Goal: Task Accomplishment & Management: Manage account settings

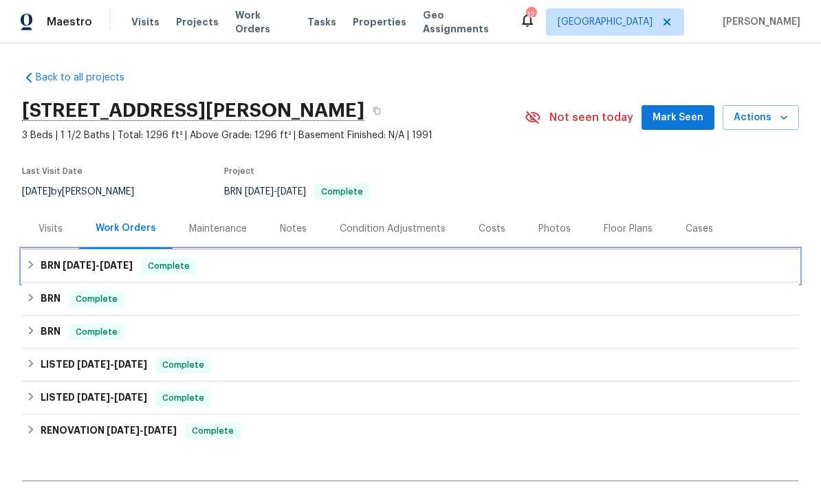
click at [32, 262] on icon at bounding box center [31, 265] width 10 height 10
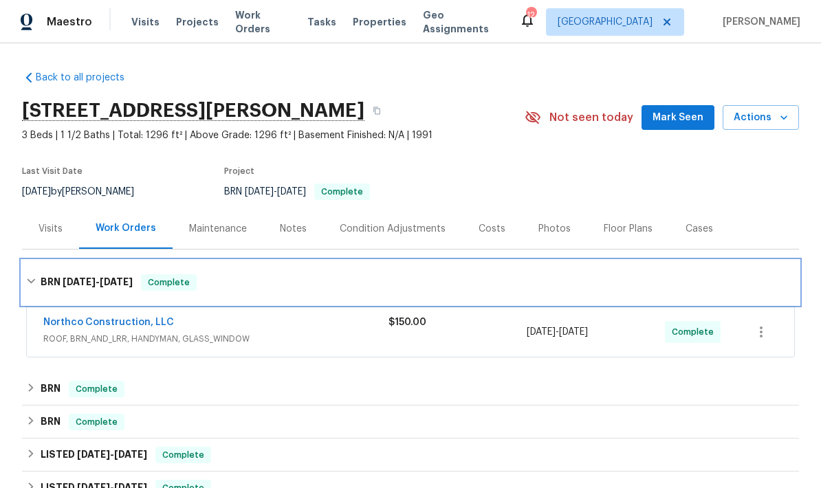
click at [31, 288] on div "BRN [DATE] - [DATE] Complete" at bounding box center [410, 282] width 769 height 17
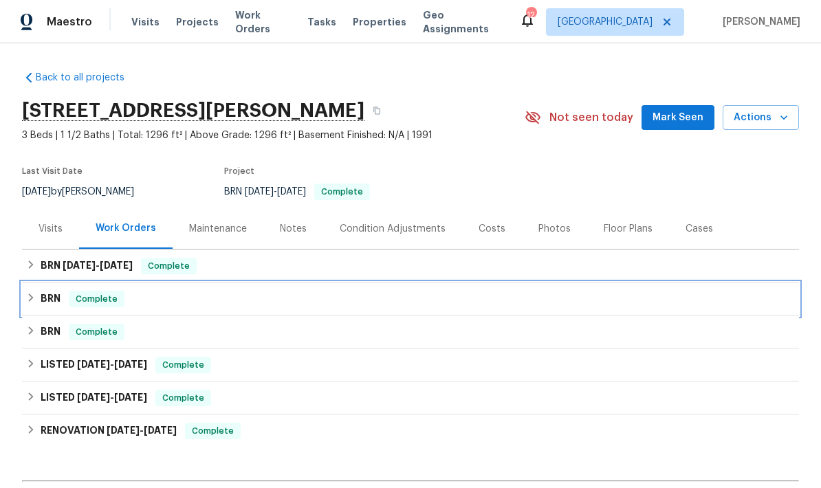
click at [28, 292] on div "BRN Complete" at bounding box center [410, 299] width 769 height 17
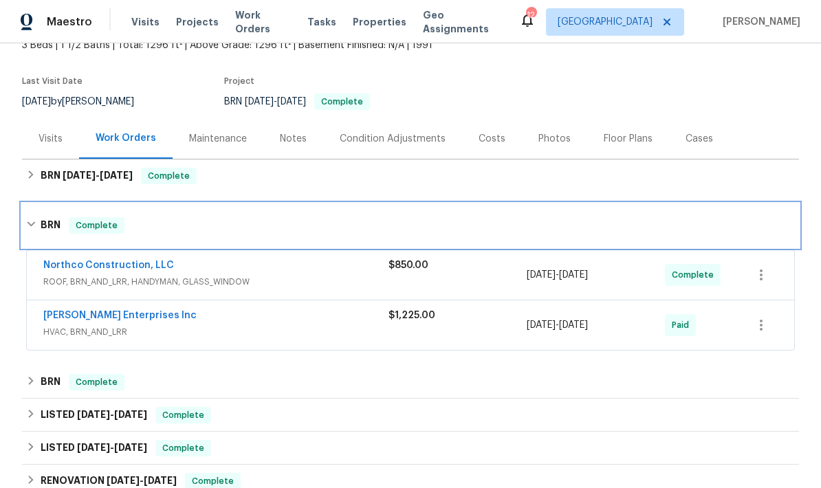
scroll to position [101, 0]
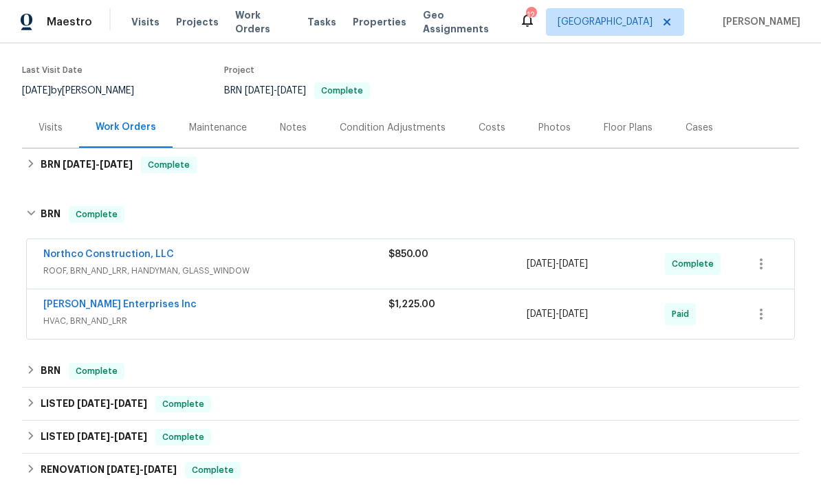
click at [138, 319] on span "HVAC, BRN_AND_LRR" at bounding box center [215, 321] width 345 height 14
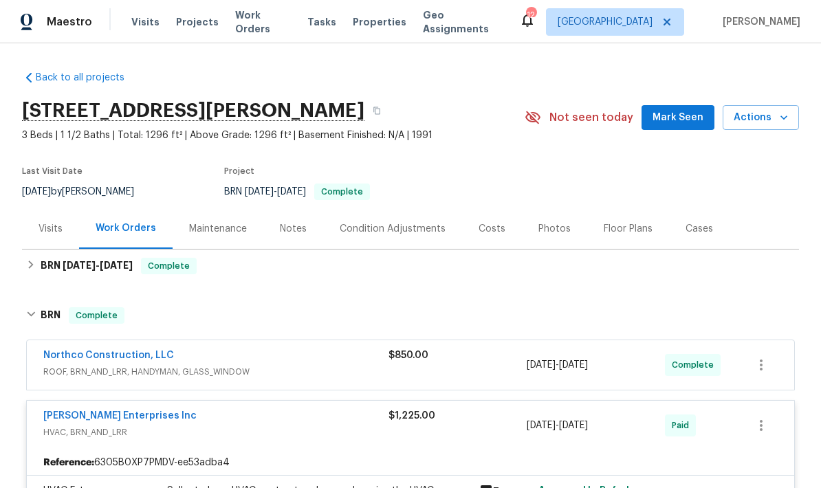
scroll to position [0, 0]
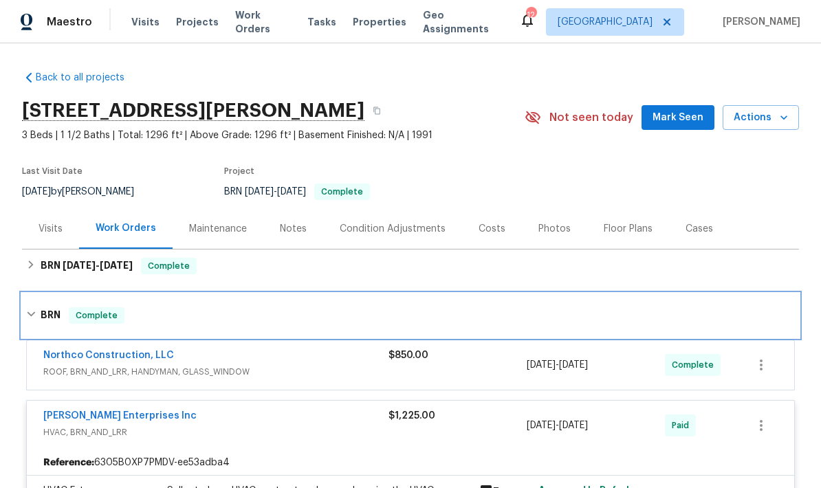
click at [39, 321] on div "BRN Complete" at bounding box center [410, 316] width 769 height 17
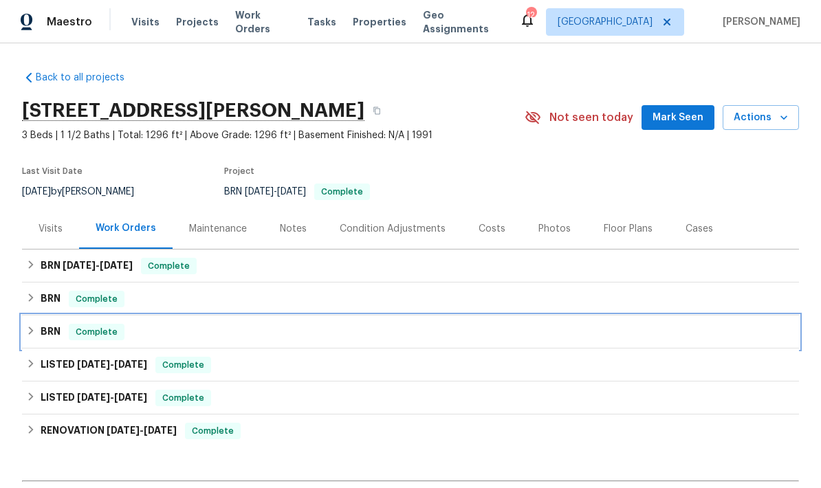
click at [26, 327] on icon at bounding box center [31, 331] width 10 height 10
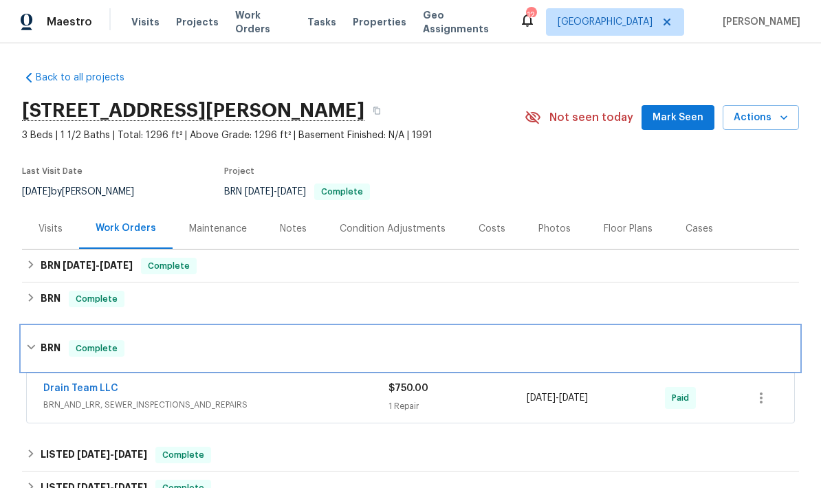
click at [30, 346] on icon at bounding box center [31, 348] width 10 height 10
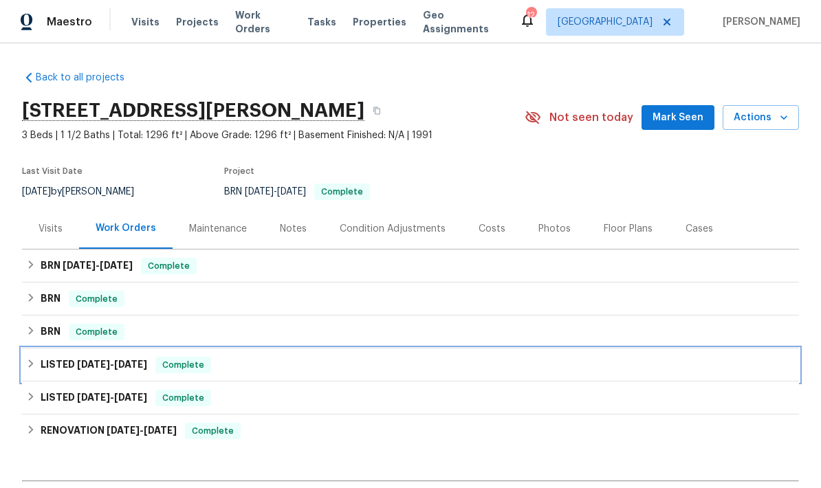
click at [33, 365] on icon at bounding box center [31, 364] width 10 height 10
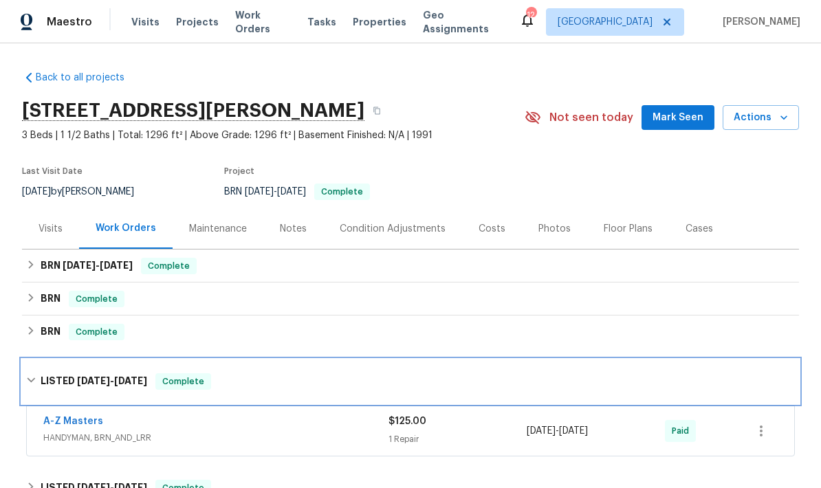
click at [30, 363] on div "LISTED [DATE] - [DATE] Complete" at bounding box center [410, 382] width 777 height 44
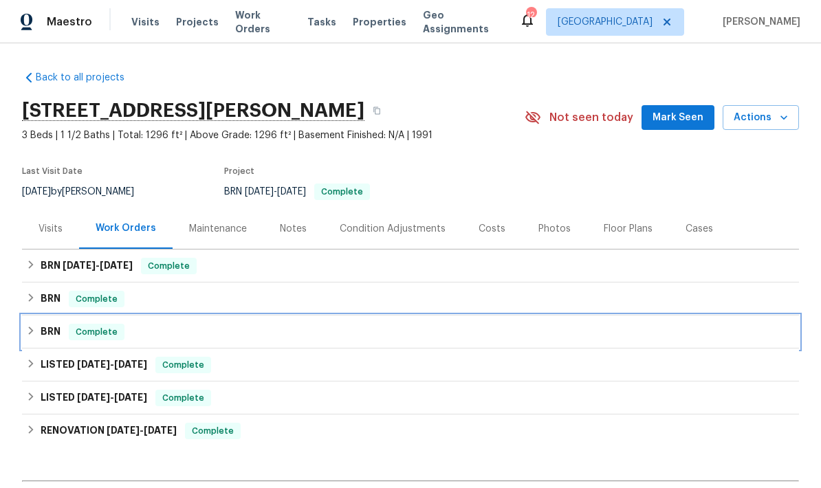
click at [35, 330] on icon at bounding box center [31, 331] width 10 height 10
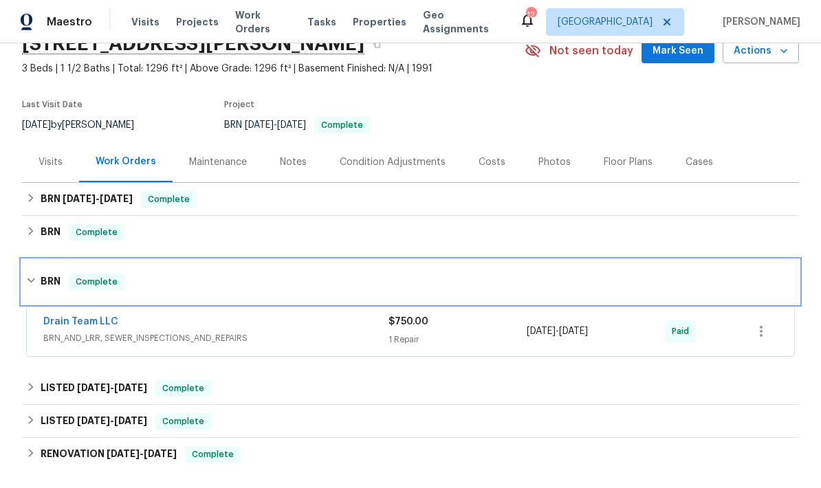
scroll to position [87, 0]
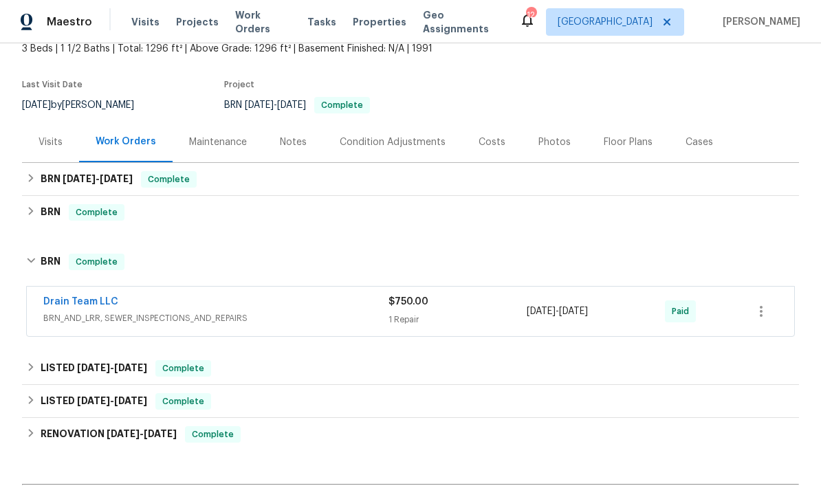
click at [91, 305] on link "Drain Team LLC" at bounding box center [80, 302] width 75 height 10
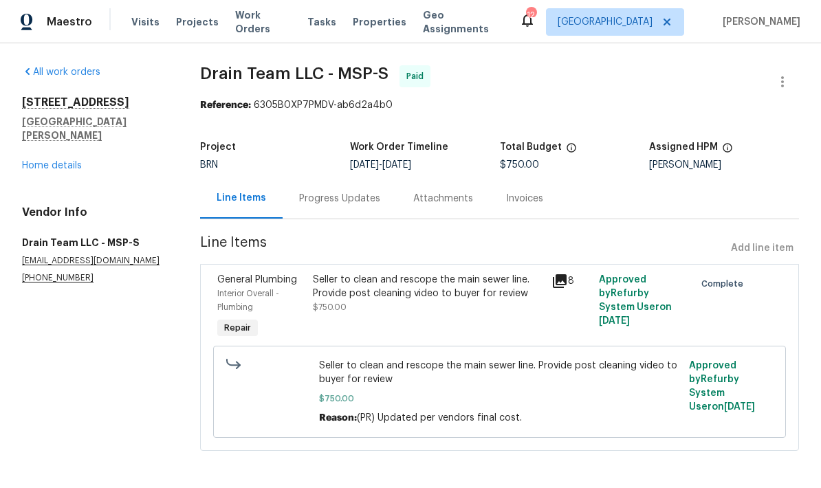
click at [80, 161] on link "Home details" at bounding box center [52, 166] width 60 height 10
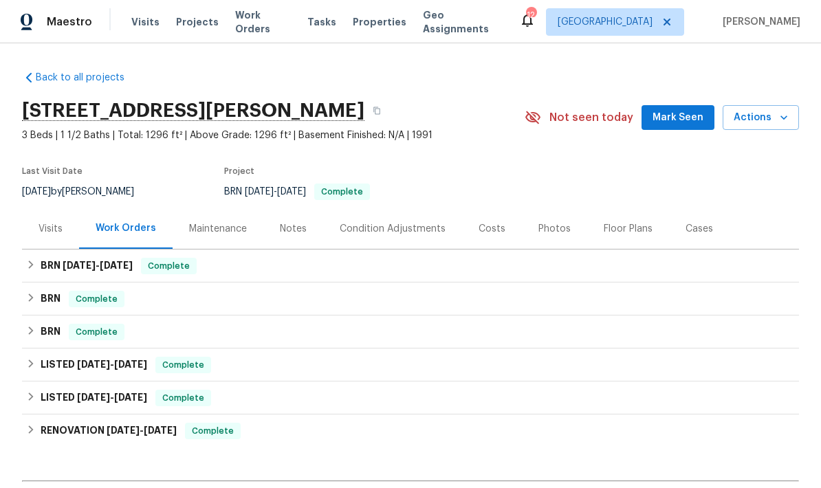
click at [698, 126] on button "Mark Seen" at bounding box center [678, 117] width 73 height 25
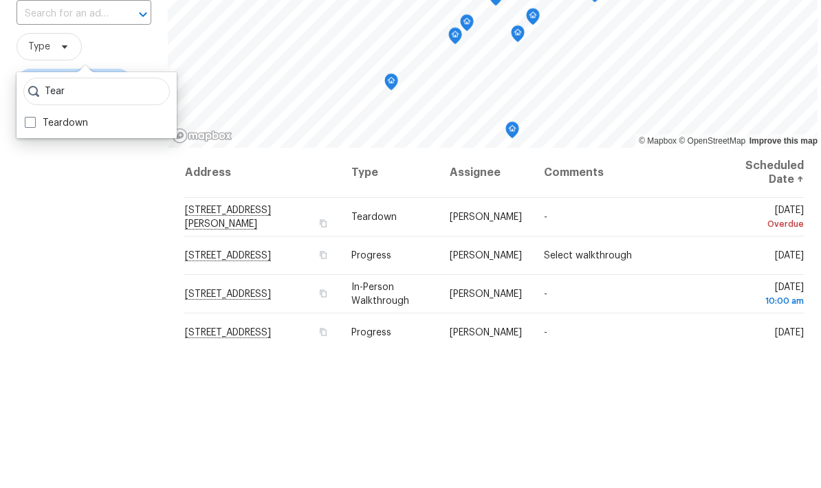
type input "Tear"
click at [32, 260] on span at bounding box center [30, 265] width 11 height 11
click at [32, 259] on input "Teardown" at bounding box center [29, 263] width 9 height 9
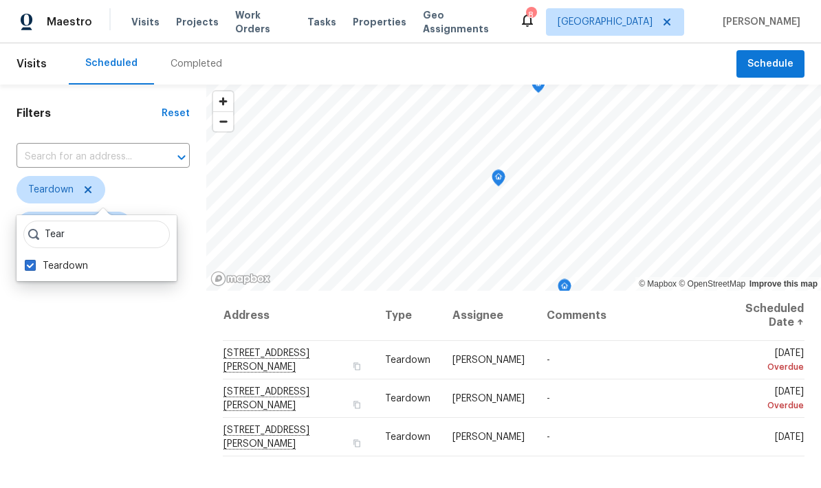
click at [35, 266] on span at bounding box center [30, 265] width 11 height 11
click at [34, 266] on input "Teardown" at bounding box center [29, 263] width 9 height 9
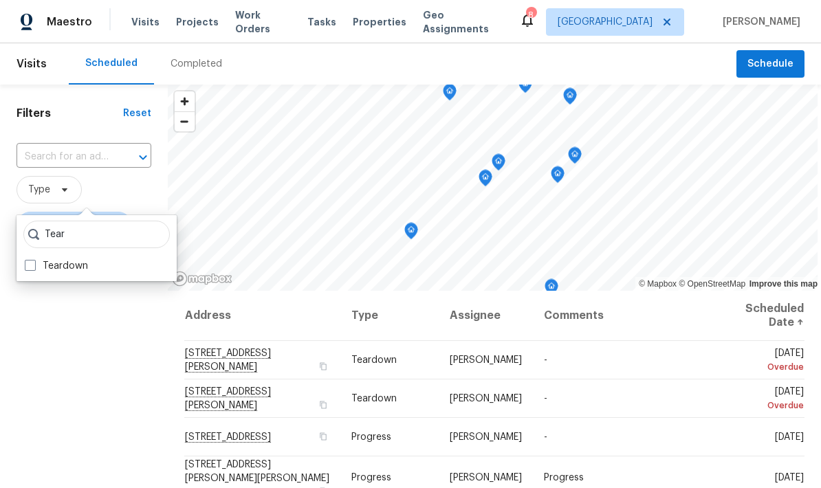
click at [69, 272] on label "Teardown" at bounding box center [56, 266] width 63 height 14
click at [34, 268] on input "Teardown" at bounding box center [29, 263] width 9 height 9
checkbox input "true"
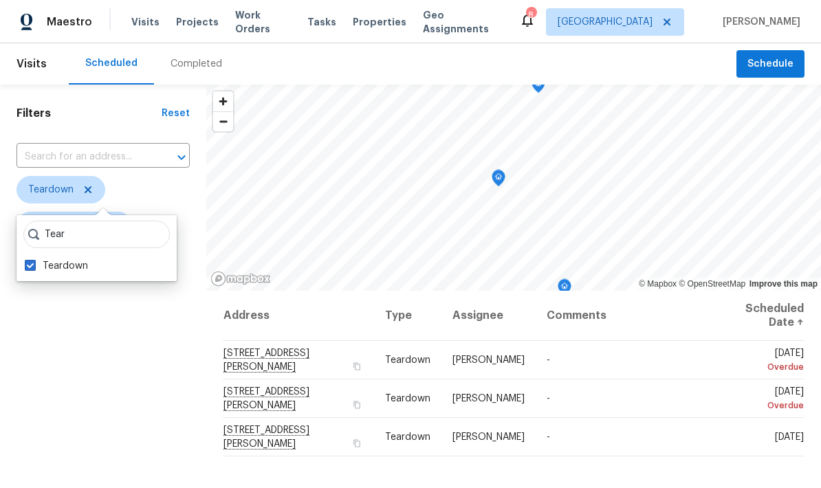
click at [85, 348] on div "Filters Reset ​ Teardown Jeffrey Lenz Scheduled Date" at bounding box center [103, 383] width 206 height 597
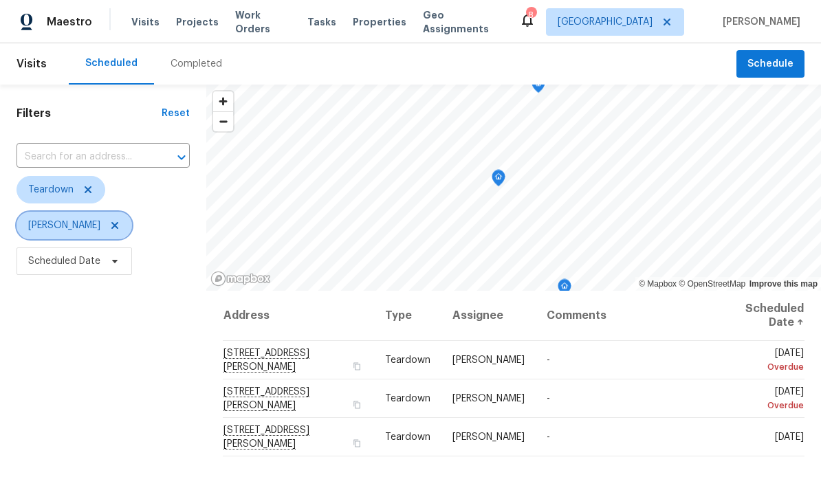
click at [111, 226] on icon at bounding box center [114, 225] width 7 height 7
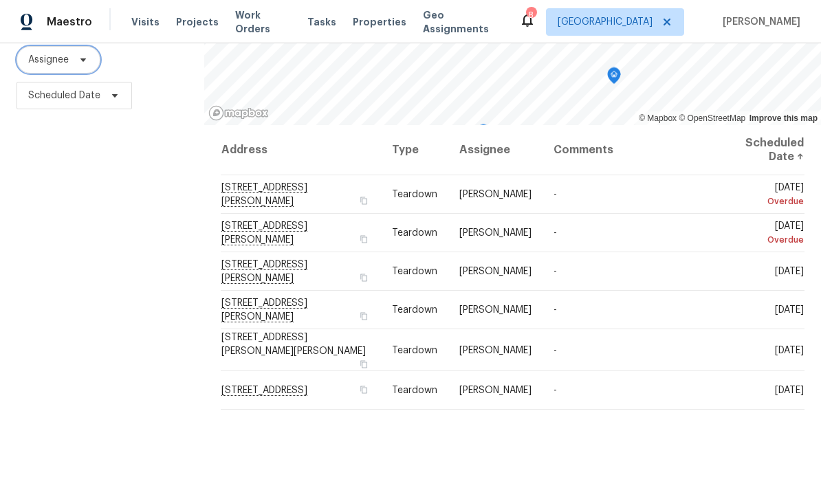
scroll to position [166, 0]
